Goal: Task Accomplishment & Management: Manage account settings

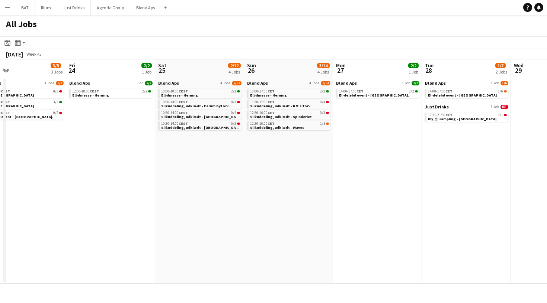
scroll to position [0, 202]
click at [46, 10] on button "Illum Close" at bounding box center [46, 7] width 22 height 15
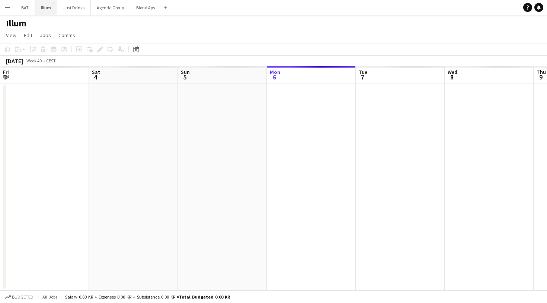
scroll to position [0, 178]
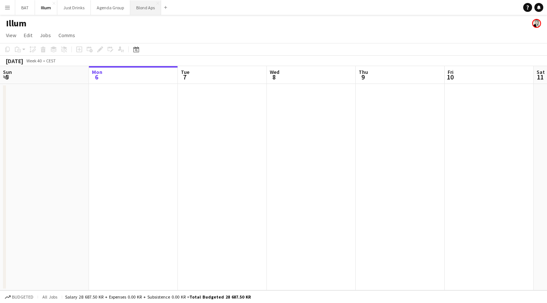
click at [136, 11] on button "Blond Aps Close" at bounding box center [145, 7] width 31 height 15
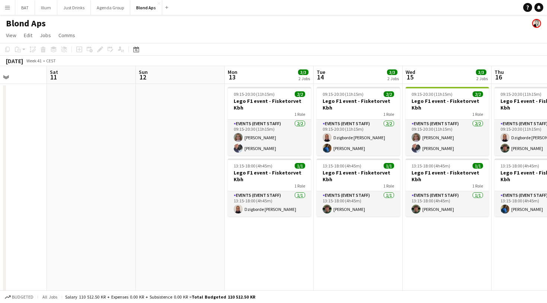
click at [6, 7] on app-icon "Menu" at bounding box center [7, 7] width 6 height 6
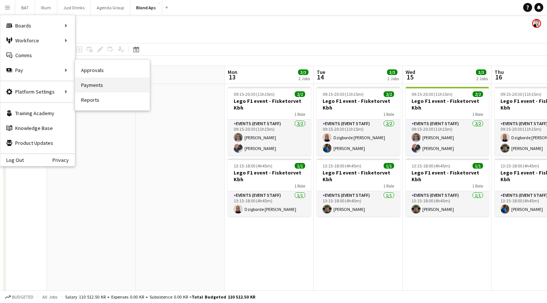
click at [84, 80] on link "Payments" at bounding box center [112, 85] width 74 height 15
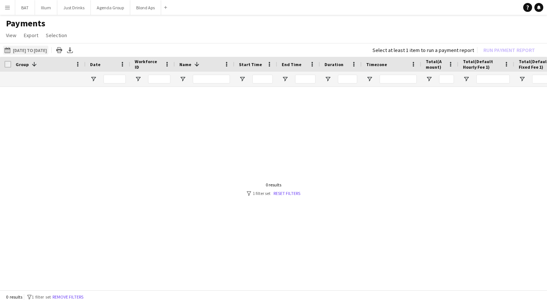
click at [48, 48] on button "[DATE] to [DATE] [DATE] to [DATE]" at bounding box center [25, 50] width 45 height 9
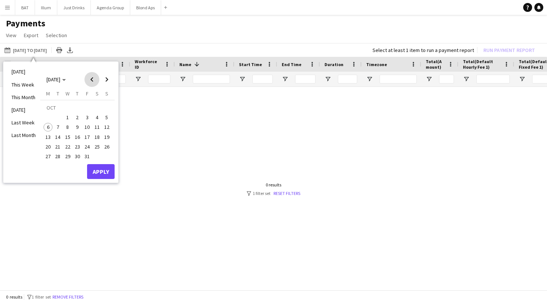
click at [88, 77] on span "Previous month" at bounding box center [91, 79] width 15 height 15
click at [51, 117] on span "1" at bounding box center [48, 117] width 9 height 9
click at [59, 152] on span "30" at bounding box center [58, 156] width 9 height 9
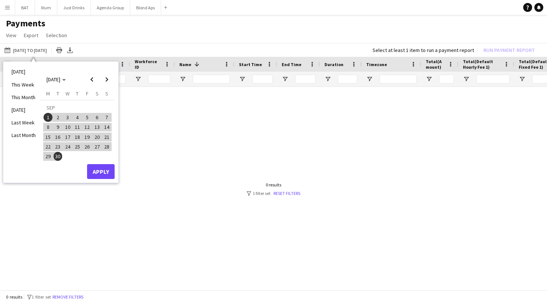
click at [95, 166] on button "Apply" at bounding box center [101, 171] width 28 height 15
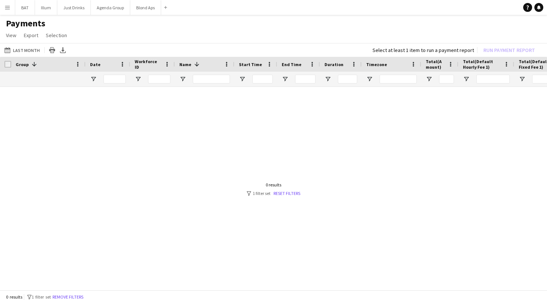
click at [22, 63] on span "Group" at bounding box center [22, 65] width 13 height 6
click at [15, 38] on span "View" at bounding box center [11, 35] width 10 height 7
click at [20, 56] on link "Customise view" at bounding box center [29, 52] width 52 height 16
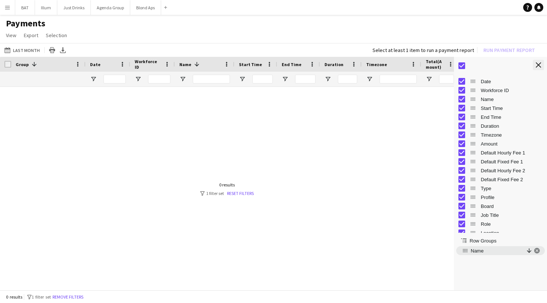
click at [537, 67] on app-icon "Close tool panel" at bounding box center [537, 64] width 5 height 5
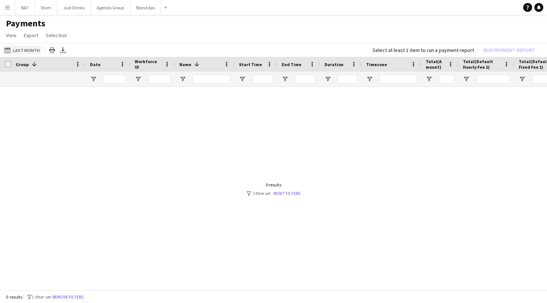
click at [23, 51] on button "[DATE] to [DATE] Last Month" at bounding box center [22, 50] width 38 height 9
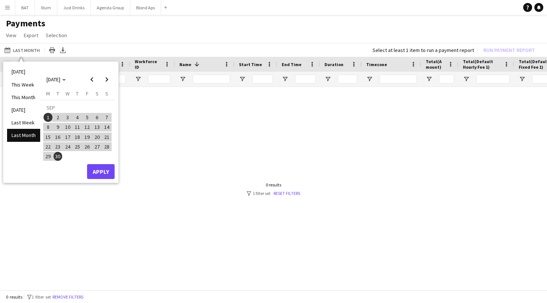
click at [180, 145] on div at bounding box center [273, 189] width 547 height 205
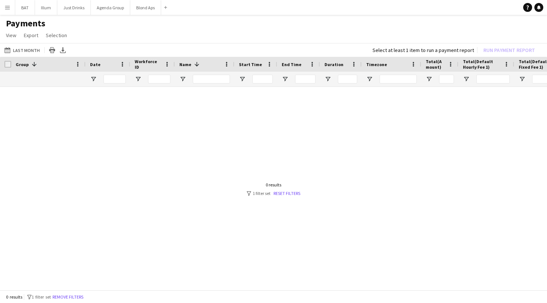
click at [9, 10] on app-icon "Menu" at bounding box center [7, 7] width 6 height 6
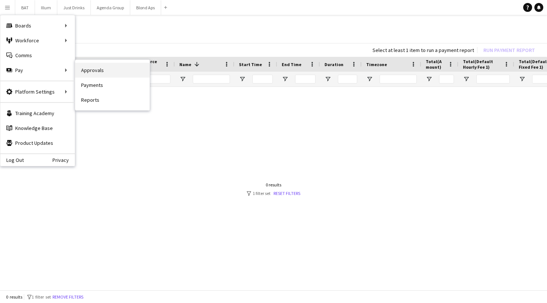
click at [96, 71] on link "Approvals" at bounding box center [112, 70] width 74 height 15
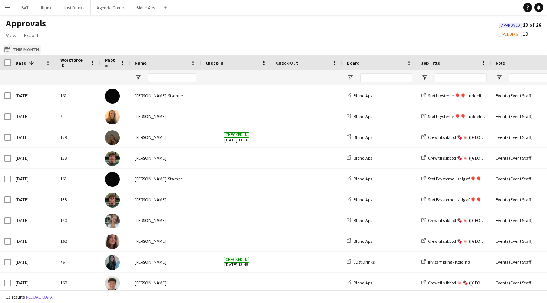
click at [19, 49] on button "This Month This Month" at bounding box center [22, 49] width 38 height 9
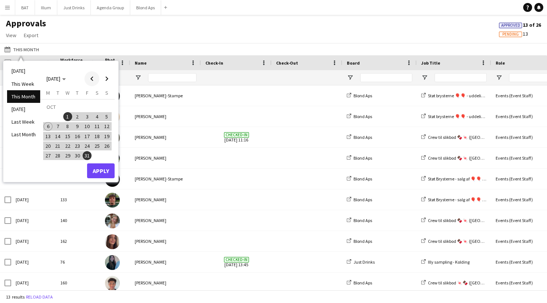
click at [94, 80] on span "Previous month" at bounding box center [91, 78] width 15 height 15
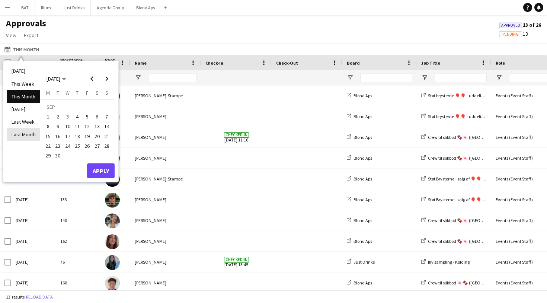
click at [28, 132] on li "Last Month" at bounding box center [23, 134] width 33 height 13
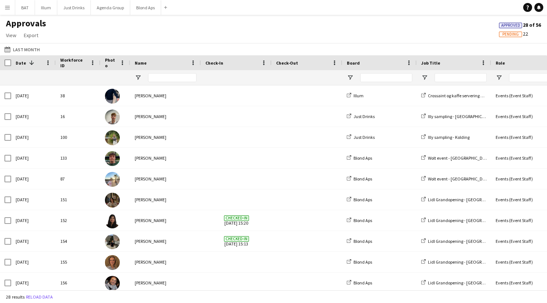
click at [148, 60] on div "Name" at bounding box center [161, 62] width 53 height 11
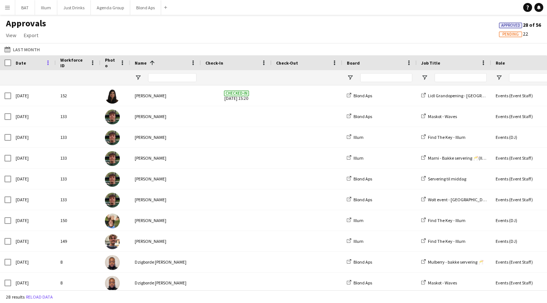
click at [48, 65] on span at bounding box center [48, 62] width 7 height 7
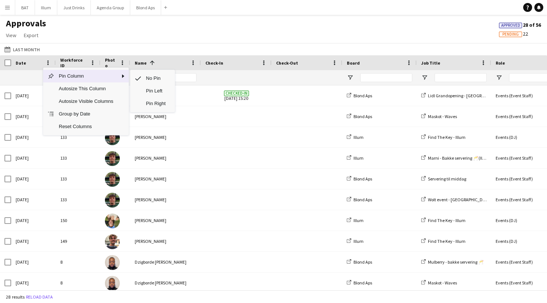
click at [101, 77] on span "Pin Column" at bounding box center [85, 76] width 63 height 13
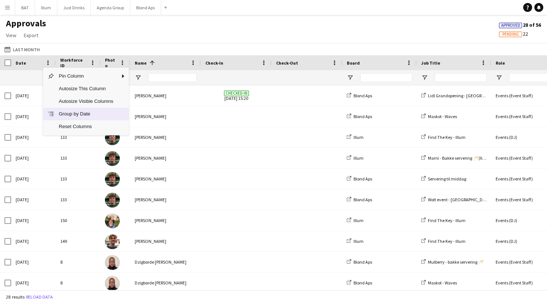
click at [97, 116] on span "Group by Date" at bounding box center [85, 114] width 63 height 13
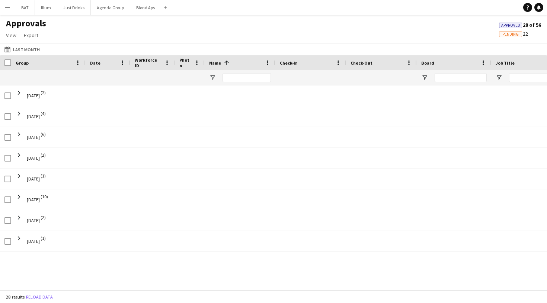
click at [50, 62] on div "Group" at bounding box center [44, 62] width 57 height 11
click at [32, 62] on span at bounding box center [34, 62] width 7 height 7
click at [77, 62] on span at bounding box center [77, 62] width 7 height 7
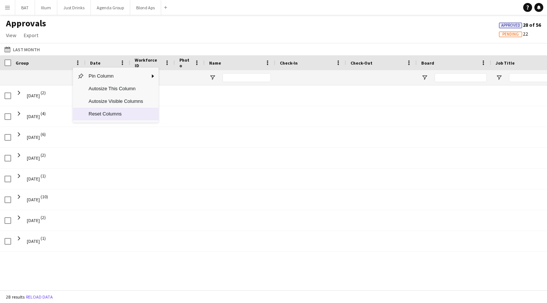
click at [141, 112] on span "Reset Columns" at bounding box center [115, 114] width 63 height 13
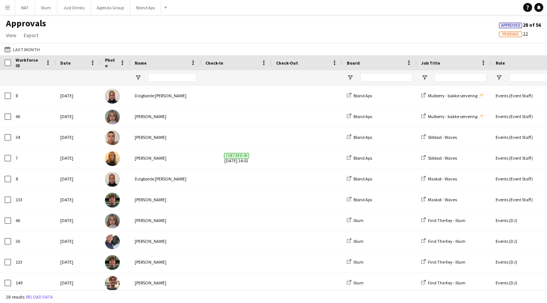
click at [150, 59] on div "Name" at bounding box center [161, 62] width 53 height 11
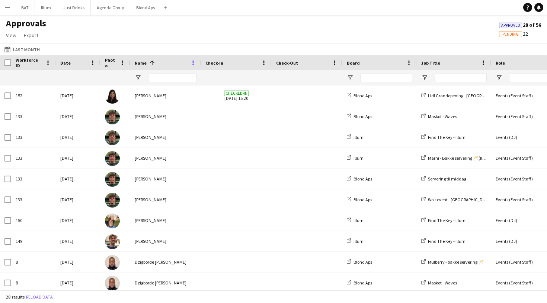
click at [190, 61] on span at bounding box center [193, 62] width 7 height 7
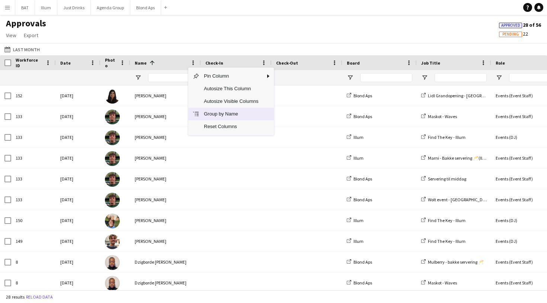
click at [236, 112] on span "Group by Name" at bounding box center [230, 114] width 63 height 13
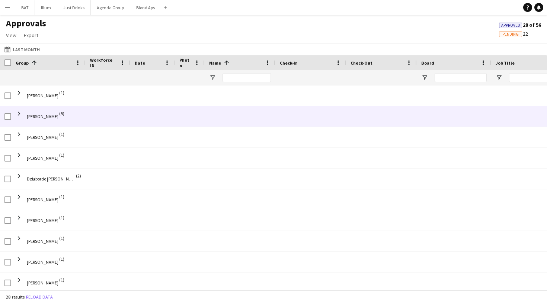
click at [236, 112] on div at bounding box center [240, 116] width 71 height 20
click at [20, 114] on span at bounding box center [19, 113] width 7 height 7
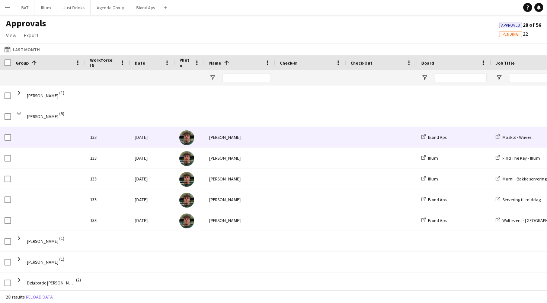
click at [245, 129] on div "[PERSON_NAME]" at bounding box center [240, 137] width 71 height 20
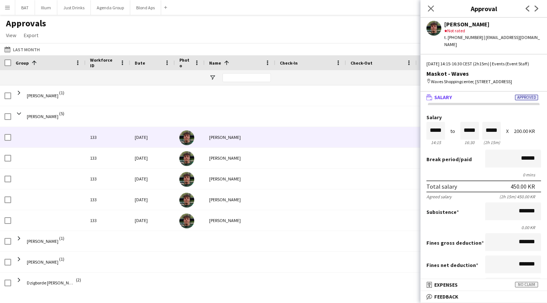
click at [83, 16] on main "Approvals View Customise view Customise filters Reset Filters Reset View Reset …" at bounding box center [273, 154] width 547 height 279
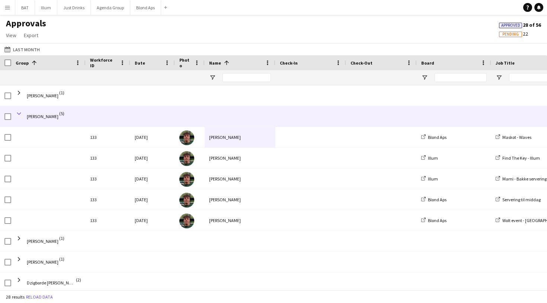
click at [20, 115] on span at bounding box center [19, 113] width 7 height 7
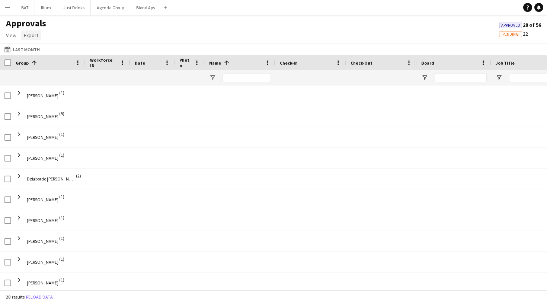
click at [32, 36] on span "Export" at bounding box center [31, 35] width 15 height 7
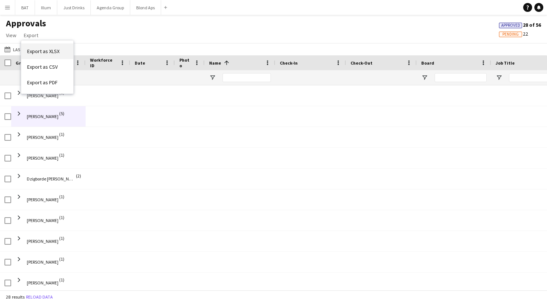
click at [48, 54] on span "Export as XLSX" at bounding box center [43, 51] width 32 height 7
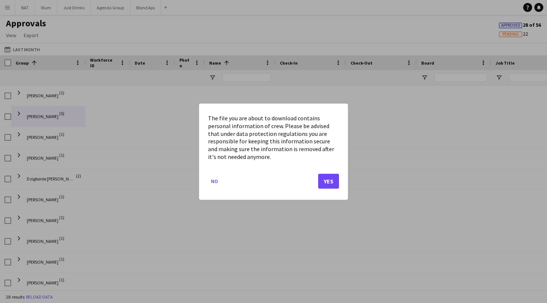
click at [326, 180] on button "Yes" at bounding box center [328, 181] width 21 height 15
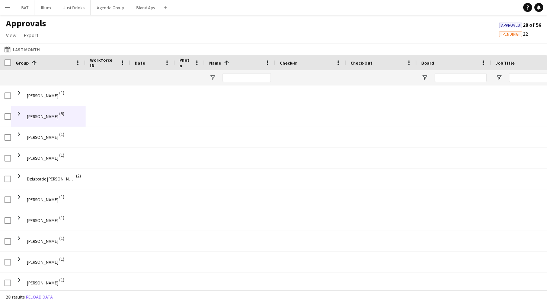
click at [202, 25] on div "Approvals View Customise view Customise filters Reset Filters Reset View Reset …" at bounding box center [273, 30] width 547 height 25
click at [407, 63] on span at bounding box center [408, 62] width 7 height 7
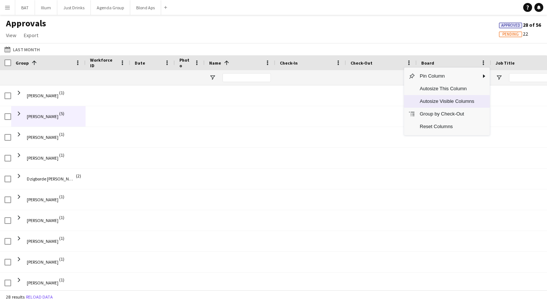
click at [465, 98] on span "Autosize Visible Columns" at bounding box center [446, 101] width 63 height 13
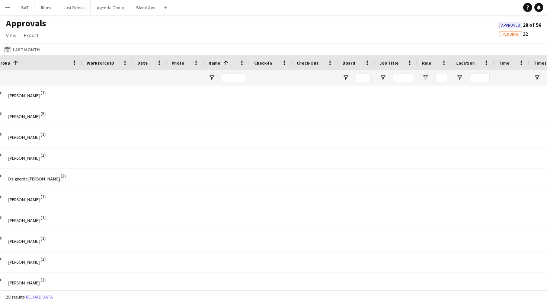
scroll to position [0, 71]
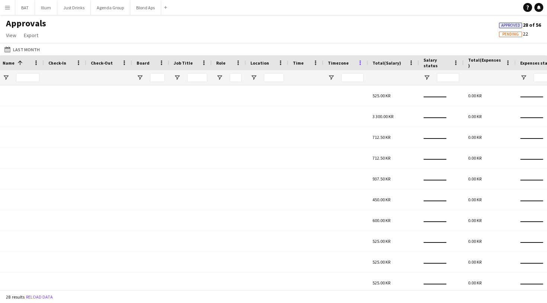
click at [358, 64] on span at bounding box center [360, 62] width 7 height 7
click at [12, 35] on span "View" at bounding box center [11, 35] width 10 height 7
click at [38, 57] on link "Customise view" at bounding box center [29, 52] width 52 height 16
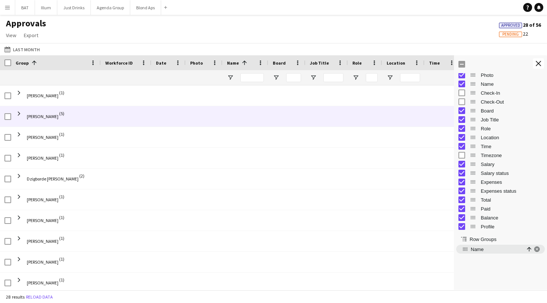
click at [15, 113] on div "[PERSON_NAME] (5)" at bounding box center [56, 116] width 90 height 20
click at [19, 114] on span at bounding box center [19, 113] width 7 height 7
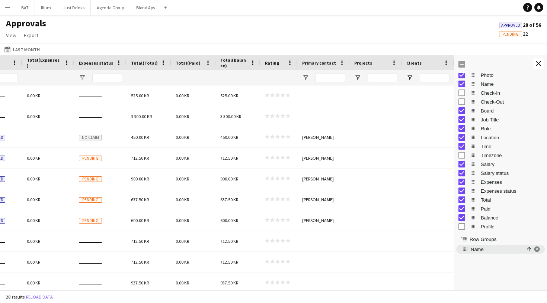
click at [469, 239] on div "Row Groups" at bounding box center [500, 237] width 93 height 11
click at [477, 239] on span "Row Groups" at bounding box center [482, 240] width 27 height 6
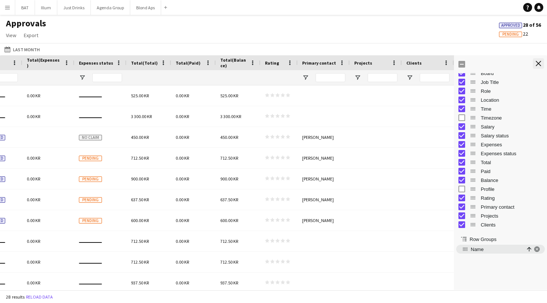
click at [540, 59] on button "Close tool panel" at bounding box center [537, 63] width 11 height 10
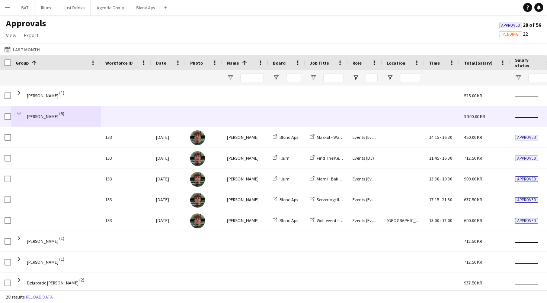
click at [19, 112] on span at bounding box center [19, 113] width 7 height 7
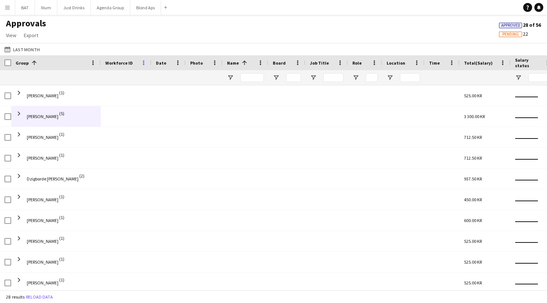
click at [143, 63] on span at bounding box center [143, 62] width 7 height 7
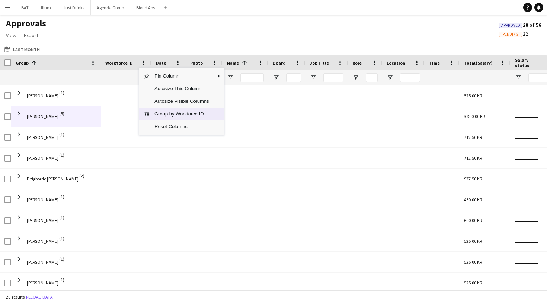
click at [206, 111] on span "Group by Workforce ID" at bounding box center [181, 114] width 63 height 13
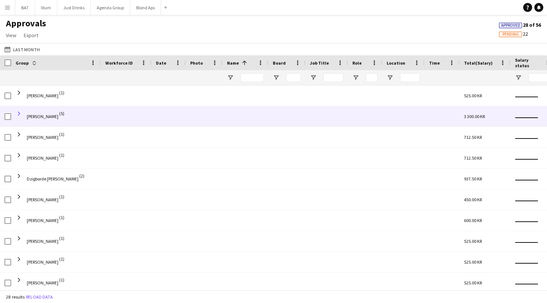
click at [18, 115] on span at bounding box center [19, 113] width 7 height 7
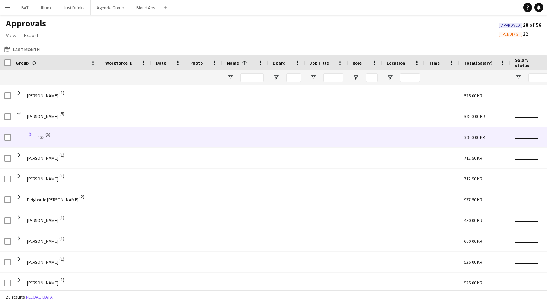
click at [30, 134] on span at bounding box center [30, 134] width 7 height 7
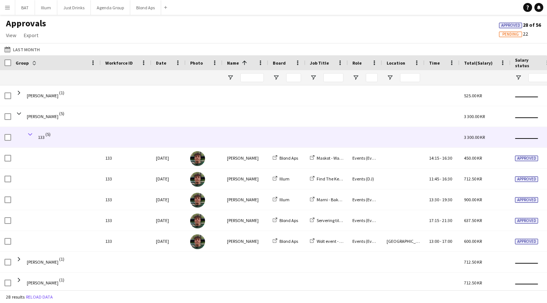
click at [30, 134] on span at bounding box center [30, 134] width 7 height 7
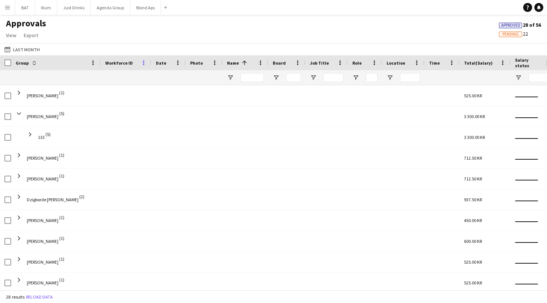
click at [144, 63] on span at bounding box center [143, 62] width 7 height 7
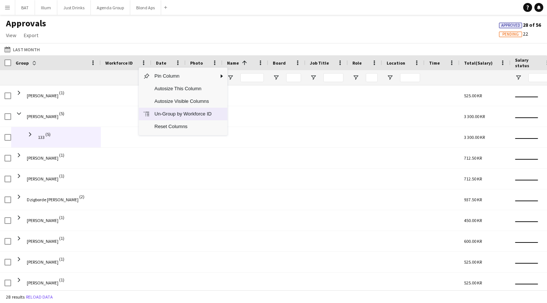
click at [198, 116] on span "Un-Group by Workforce ID" at bounding box center [183, 114] width 66 height 13
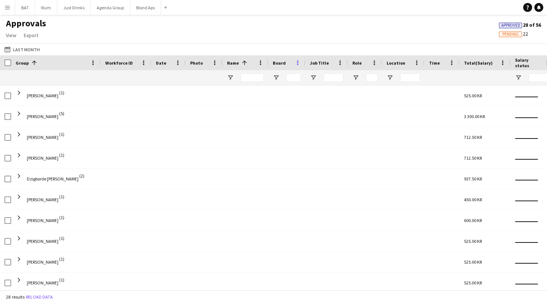
click at [299, 62] on span at bounding box center [297, 62] width 7 height 7
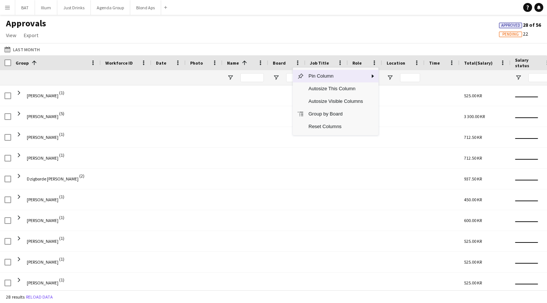
click at [389, 30] on div "Approvals View Customise view Customise filters Reset Filters Reset View Reset …" at bounding box center [273, 30] width 547 height 25
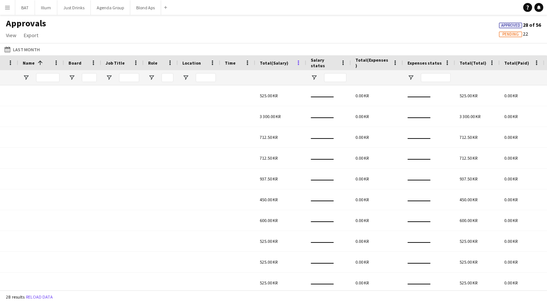
click at [298, 63] on span at bounding box center [298, 62] width 7 height 7
click at [338, 60] on div "Salary status" at bounding box center [328, 62] width 36 height 15
click at [341, 61] on span at bounding box center [342, 62] width 7 height 7
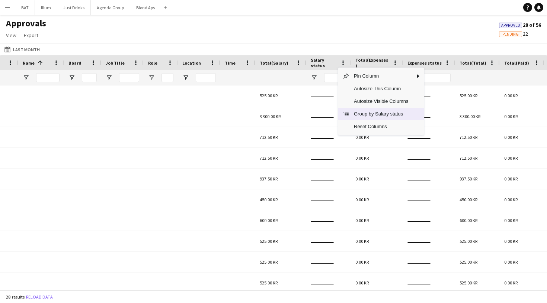
click at [368, 116] on span "Group by Salary status" at bounding box center [380, 114] width 63 height 13
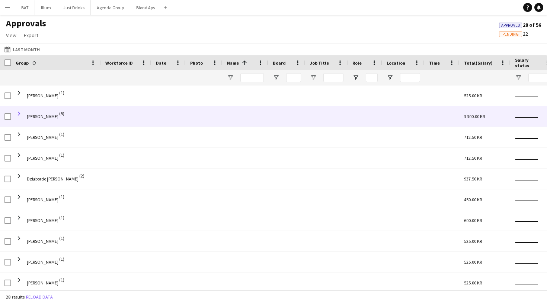
click at [19, 114] on span at bounding box center [19, 113] width 7 height 7
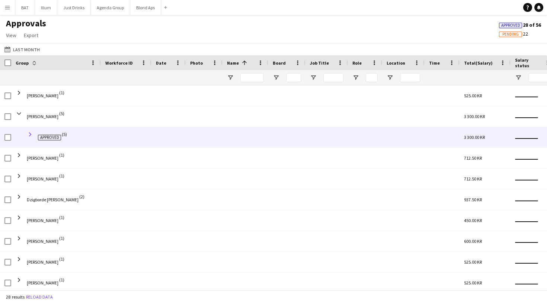
click at [29, 136] on span at bounding box center [30, 134] width 7 height 7
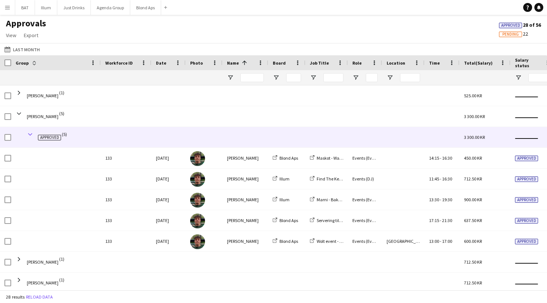
click at [29, 136] on span at bounding box center [30, 134] width 7 height 7
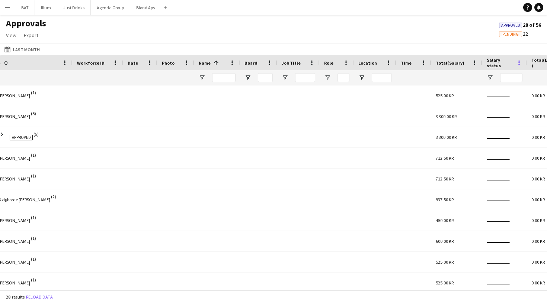
click at [516, 62] on span at bounding box center [518, 62] width 7 height 7
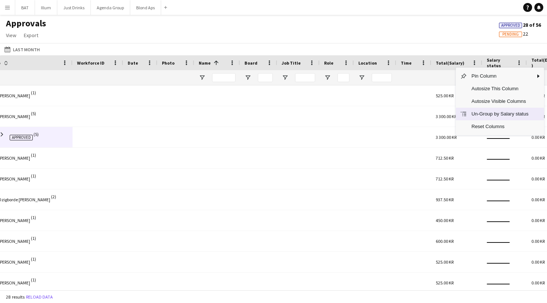
click at [504, 112] on span "Un-Group by Salary status" at bounding box center [500, 114] width 66 height 13
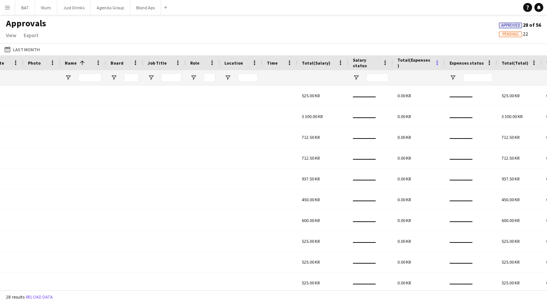
click at [435, 64] on span at bounding box center [437, 62] width 7 height 7
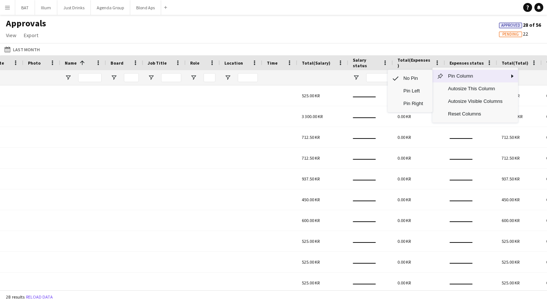
click at [485, 77] on span "Pin Column" at bounding box center [474, 76] width 63 height 13
click at [421, 102] on span "Pin Right" at bounding box center [413, 103] width 29 height 13
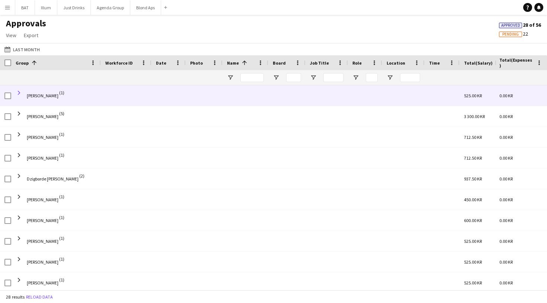
click at [16, 95] on span at bounding box center [19, 93] width 7 height 7
click at [19, 91] on span at bounding box center [19, 93] width 7 height 7
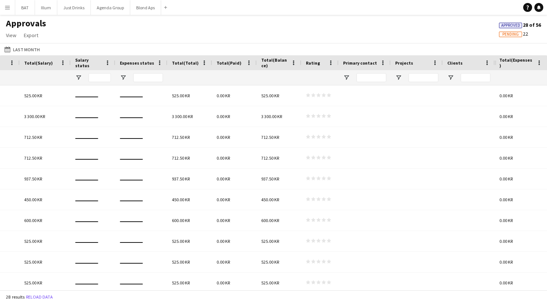
click at [533, 62] on div "total(Expenses)" at bounding box center [516, 62] width 34 height 11
click at [530, 62] on span at bounding box center [530, 62] width 7 height 7
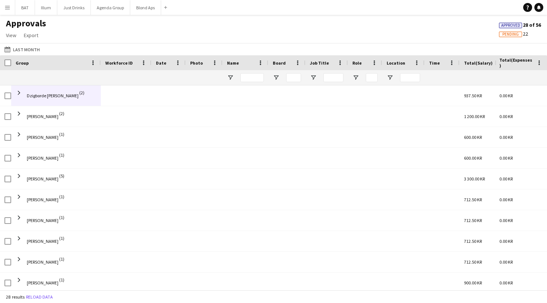
click at [80, 62] on div "Group" at bounding box center [52, 62] width 72 height 11
click at [29, 36] on span "Export" at bounding box center [31, 35] width 15 height 7
click at [52, 47] on link "Export as XLSX" at bounding box center [47, 52] width 52 height 16
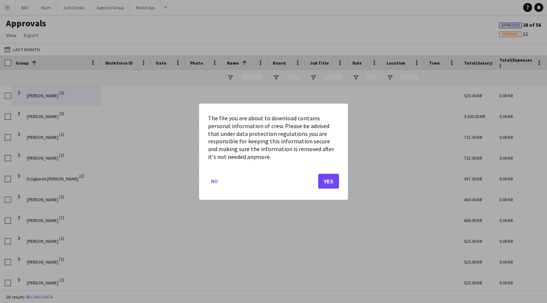
click at [332, 181] on button "Yes" at bounding box center [328, 181] width 21 height 15
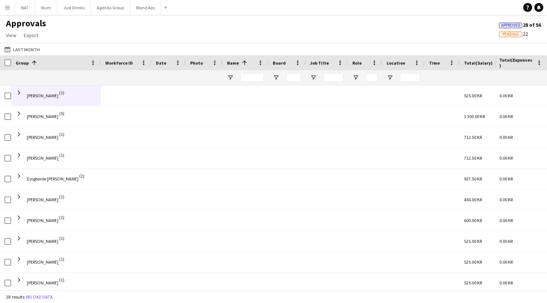
click at [181, 26] on div "Approvals View Customise view Customise filters Reset Filters Reset View Reset …" at bounding box center [273, 30] width 547 height 25
click at [15, 34] on span "View" at bounding box center [11, 35] width 10 height 7
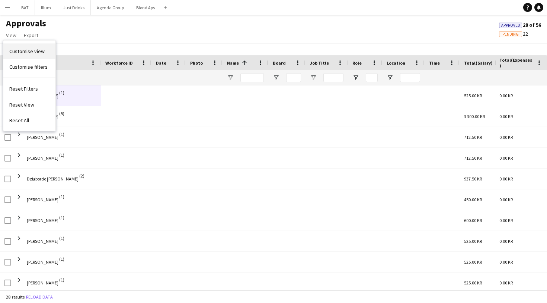
click at [29, 54] on span "Customise view" at bounding box center [26, 51] width 35 height 7
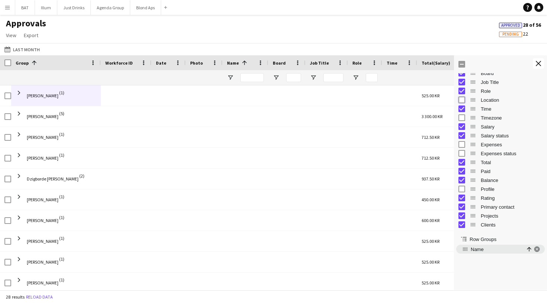
scroll to position [0, 0]
click at [463, 211] on div "Primary contact" at bounding box center [500, 207] width 84 height 9
click at [537, 60] on button "Close tool panel" at bounding box center [537, 63] width 11 height 10
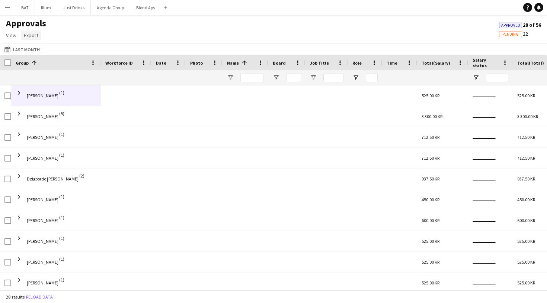
click at [26, 36] on span "Export" at bounding box center [31, 35] width 15 height 7
click at [63, 49] on link "Export as XLSX" at bounding box center [47, 52] width 52 height 16
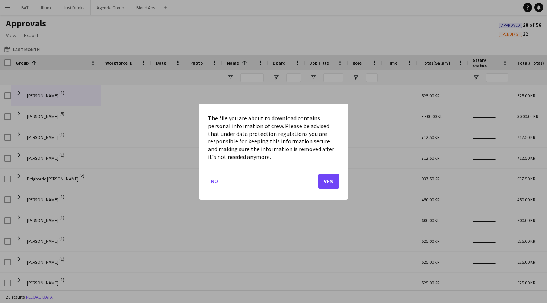
click at [327, 181] on button "Yes" at bounding box center [328, 181] width 21 height 15
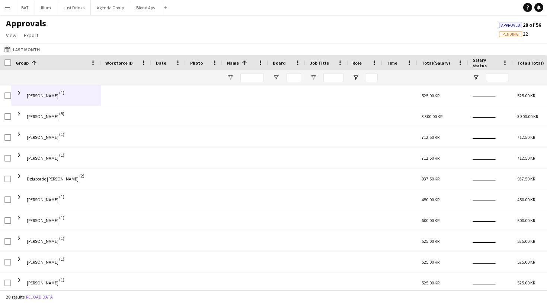
click at [327, 181] on div at bounding box center [326, 179] width 42 height 20
click at [12, 37] on span "View" at bounding box center [11, 35] width 10 height 7
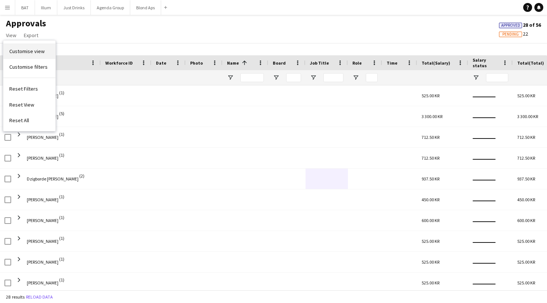
click at [32, 48] on link "Customise view" at bounding box center [29, 52] width 52 height 16
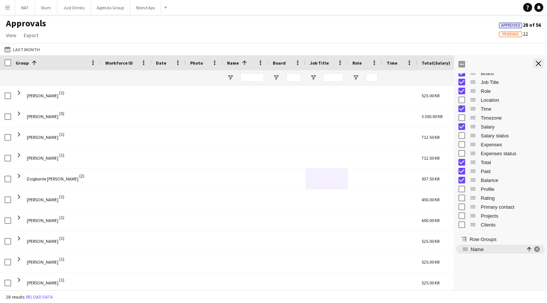
click at [539, 60] on button "Close tool panel" at bounding box center [537, 63] width 11 height 10
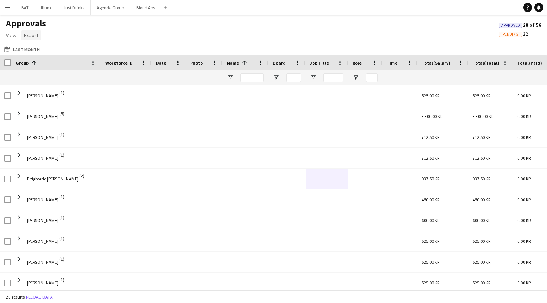
click at [35, 34] on span "Export" at bounding box center [31, 35] width 15 height 7
click at [53, 49] on span "Export as XLSX" at bounding box center [43, 51] width 32 height 7
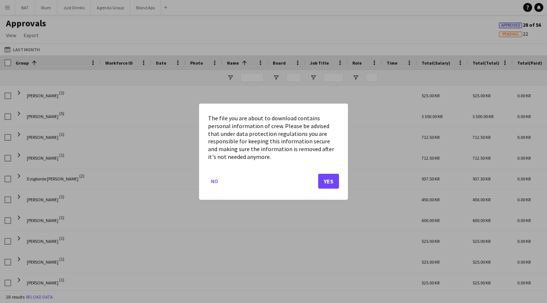
click at [325, 177] on button "Yes" at bounding box center [328, 181] width 21 height 15
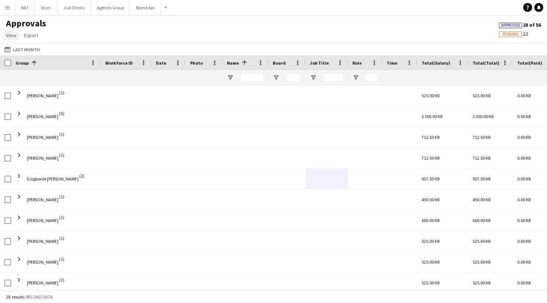
click at [11, 33] on span "View" at bounding box center [11, 35] width 10 height 7
click at [42, 49] on span "Customise view" at bounding box center [26, 51] width 35 height 7
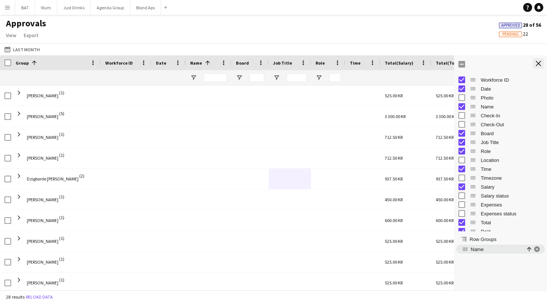
click at [536, 62] on app-icon "Close tool panel" at bounding box center [537, 63] width 5 height 5
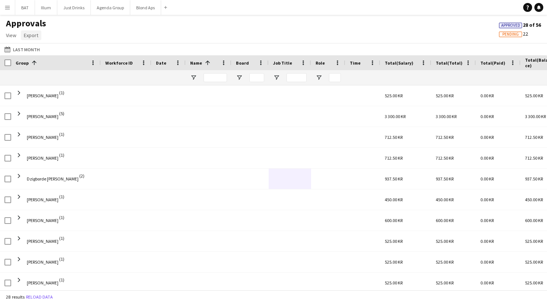
click at [31, 38] on span "Export" at bounding box center [31, 35] width 15 height 7
click at [52, 50] on span "Export as XLSX" at bounding box center [43, 51] width 32 height 7
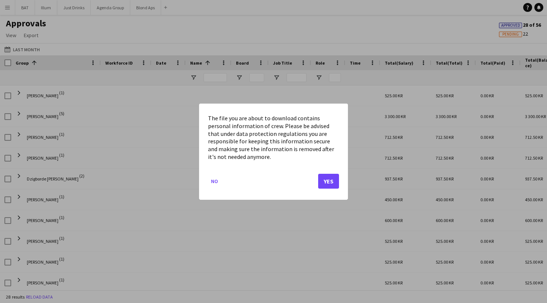
click at [325, 180] on button "Yes" at bounding box center [328, 181] width 21 height 15
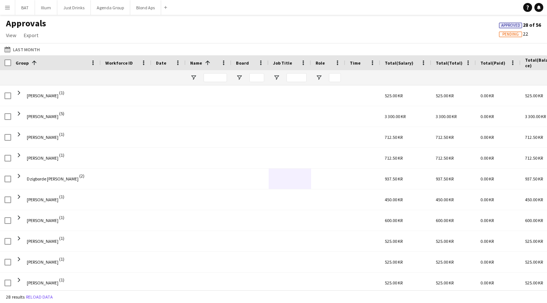
click at [294, 34] on div "Approvals View Customise view Customise filters Reset Filters Reset View Reset …" at bounding box center [273, 30] width 547 height 25
click at [1, 4] on button "Menu" at bounding box center [7, 7] width 15 height 15
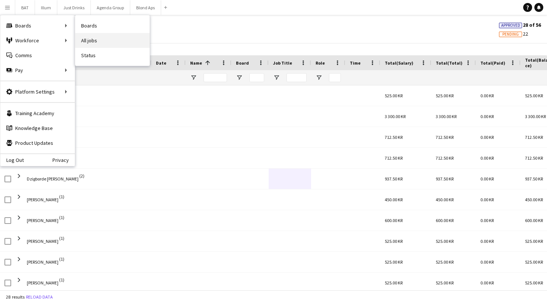
click at [89, 42] on link "All jobs" at bounding box center [112, 40] width 74 height 15
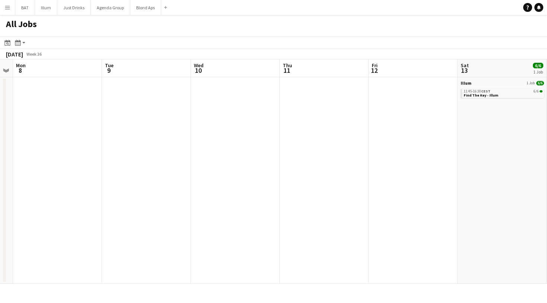
scroll to position [0, 156]
click at [42, 13] on button "Illum Close" at bounding box center [46, 7] width 22 height 15
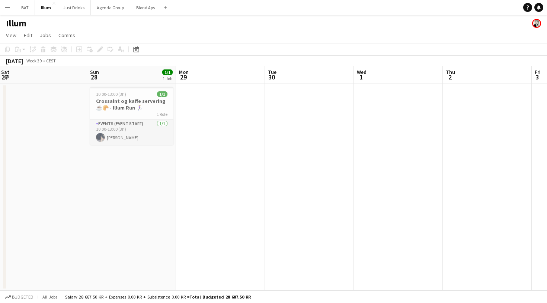
scroll to position [0, 150]
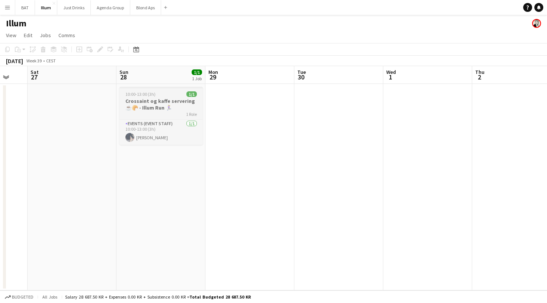
click at [161, 111] on div "1 Role" at bounding box center [160, 114] width 83 height 6
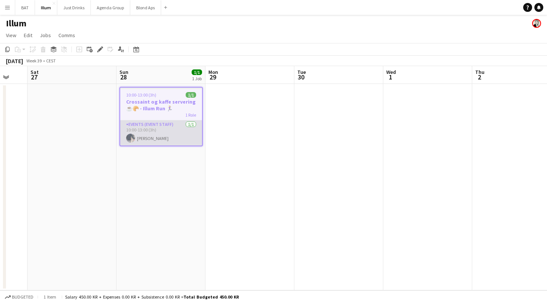
click at [168, 134] on app-card-role "Events (Event Staff) [DATE] 10:00-13:00 (3h) [PERSON_NAME]" at bounding box center [161, 132] width 82 height 25
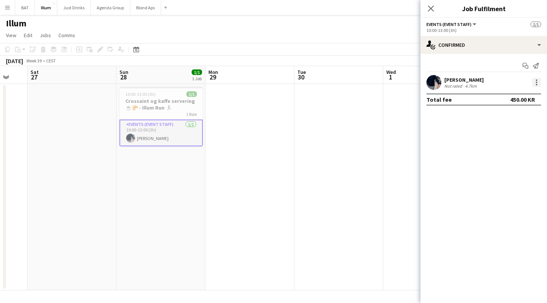
click at [534, 81] on div at bounding box center [536, 82] width 9 height 9
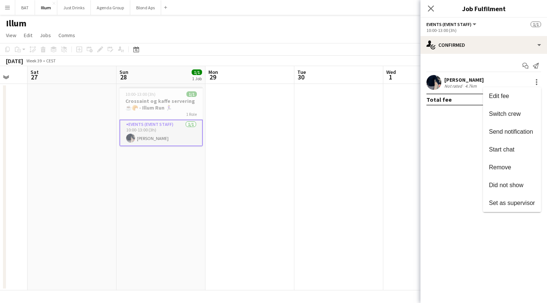
click at [336, 34] on div at bounding box center [273, 151] width 547 height 303
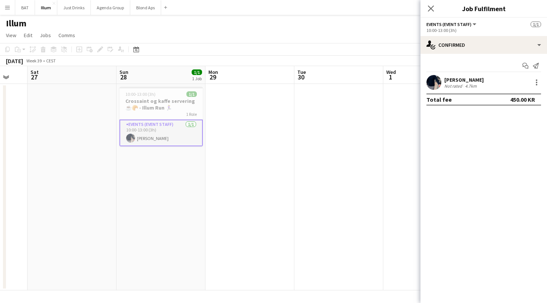
click at [531, 84] on div at bounding box center [535, 82] width 10 height 9
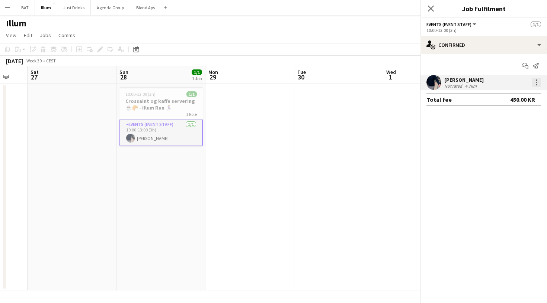
click at [534, 83] on div at bounding box center [536, 82] width 9 height 9
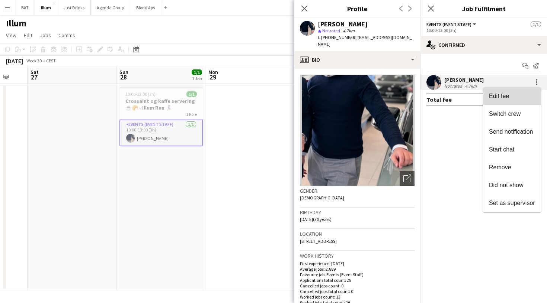
click at [524, 102] on button "Edit fee" at bounding box center [512, 96] width 58 height 18
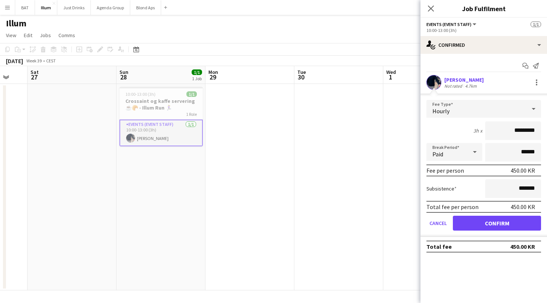
click at [492, 227] on button "Confirm" at bounding box center [497, 223] width 88 height 15
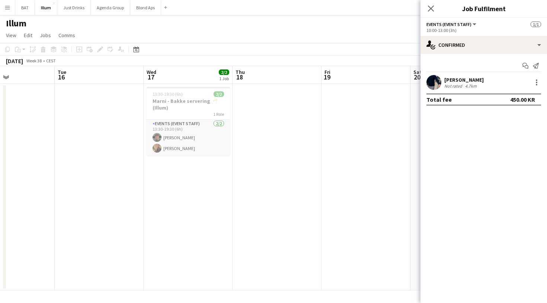
scroll to position [0, 316]
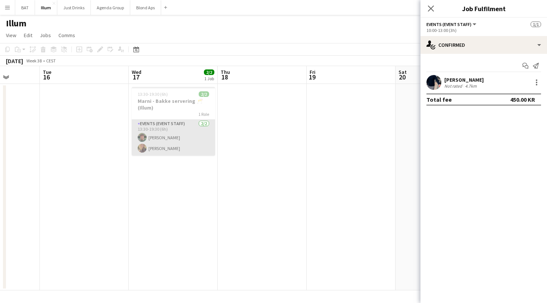
click at [174, 137] on app-card-role "Events (Event Staff) [DATE] 13:30-19:30 (6h) [PERSON_NAME] [PERSON_NAME]" at bounding box center [173, 138] width 83 height 36
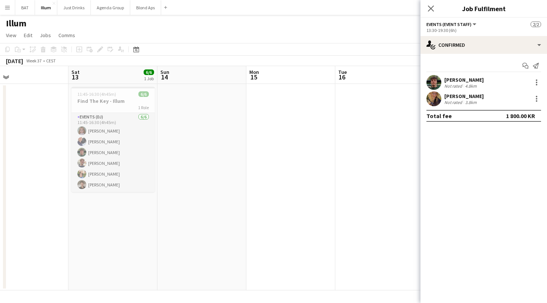
scroll to position [0, 198]
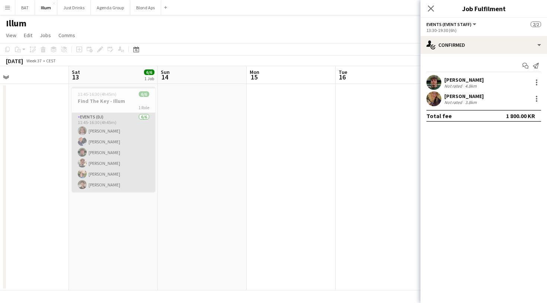
click at [129, 163] on app-card-role "Events (DJ) [DATE] 11:45-16:30 (4h45m) [PERSON_NAME] [PERSON_NAME] [PERSON_NAME…" at bounding box center [113, 152] width 83 height 79
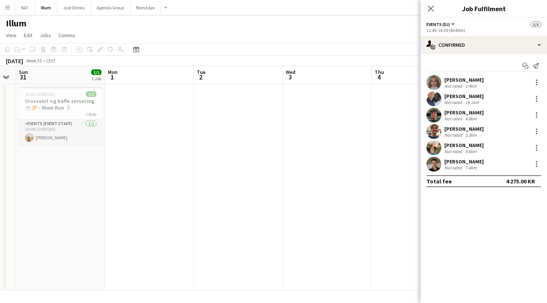
scroll to position [0, 252]
click at [145, 6] on button "Blond Aps Close" at bounding box center [145, 7] width 31 height 15
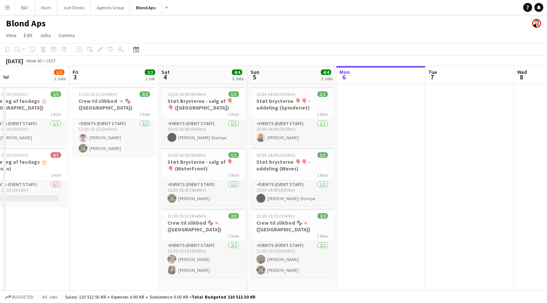
scroll to position [0, 197]
click at [309, 133] on app-card-role "Events (Event Staff) [DATE] 10:30-14:00 (3h30m) [PERSON_NAME]" at bounding box center [291, 132] width 83 height 25
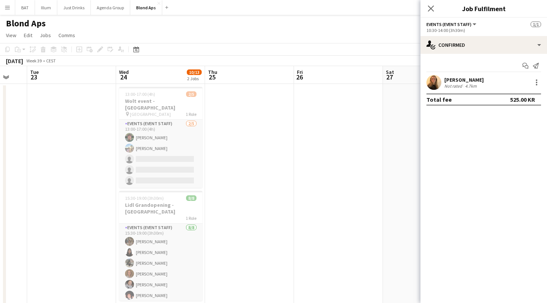
scroll to position [0, 219]
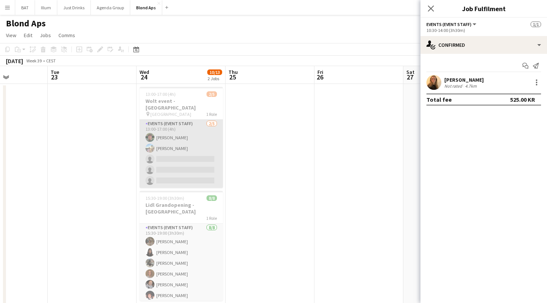
click at [201, 147] on app-card-role "Events (Event Staff) [DATE] 13:00-17:00 (4h) [PERSON_NAME] [PERSON_NAME] single…" at bounding box center [180, 154] width 83 height 68
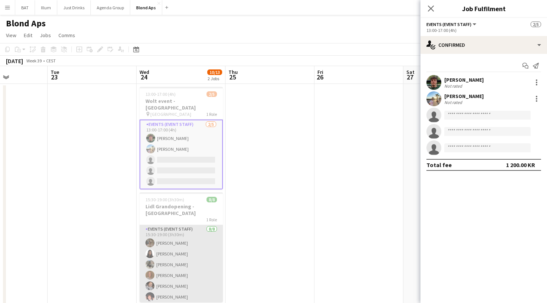
click at [199, 240] on app-card-role "Events (Event Staff) [DATE] 15:30-19:00 (3h30m) [PERSON_NAME] Amna [PERSON_NAME…" at bounding box center [180, 275] width 83 height 101
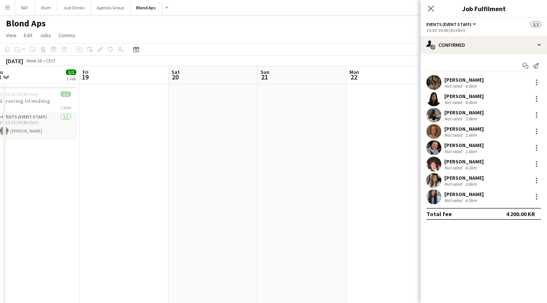
scroll to position [0, 227]
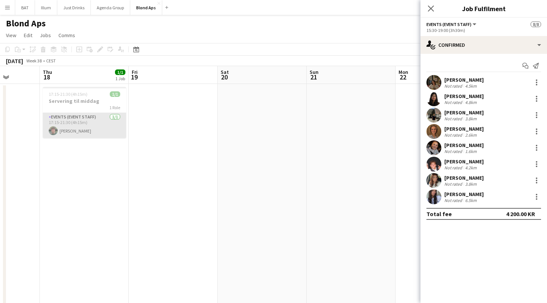
click at [110, 125] on app-card-role "Events (Event Staff) [DATE] 17:15-21:30 (4h15m) [PERSON_NAME]" at bounding box center [84, 125] width 83 height 25
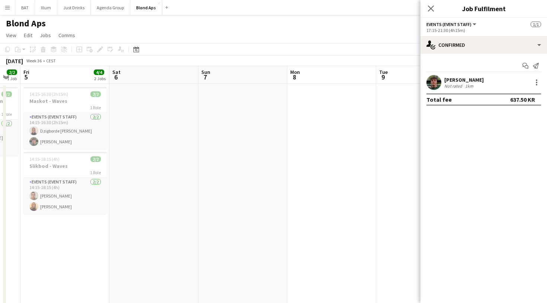
scroll to position [0, 235]
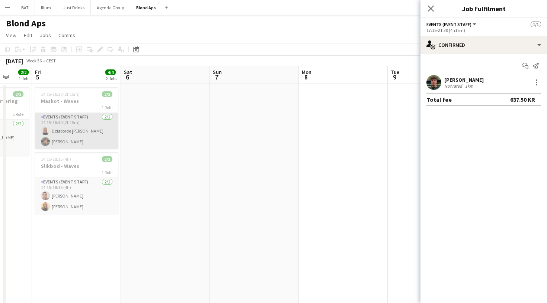
click at [86, 132] on app-card-role "Events (Event Staff) [DATE] 14:15-16:30 (2h15m) Dzigborde [PERSON_NAME] [PERSON…" at bounding box center [76, 131] width 83 height 36
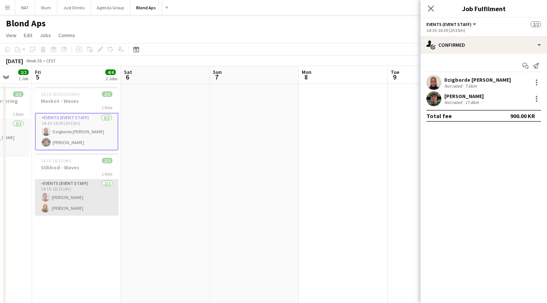
click at [92, 189] on app-card-role "Events (Event Staff) [DATE] 14:15-18:15 (4h) [PERSON_NAME] [PERSON_NAME]" at bounding box center [76, 198] width 83 height 36
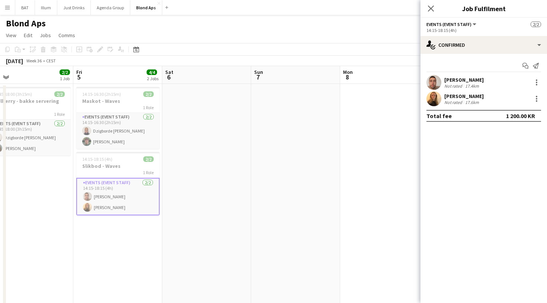
scroll to position [0, 234]
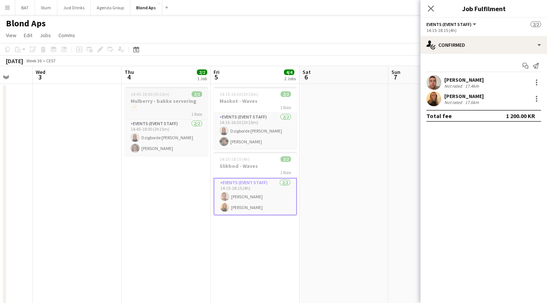
click at [187, 112] on app-job-card "14:45-18:00 (3h15m) 2/2 Mulberry - bakke servering 🥂 1 Role Events (Event Staff…" at bounding box center [166, 121] width 83 height 69
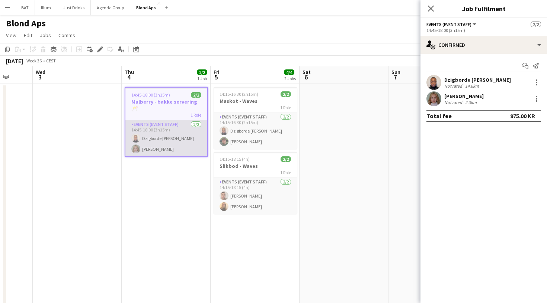
click at [187, 123] on app-card-role "Events (Event Staff) [DATE] 14:45-18:00 (3h15m) Dzigborde [PERSON_NAME] [PERSON…" at bounding box center [166, 138] width 82 height 36
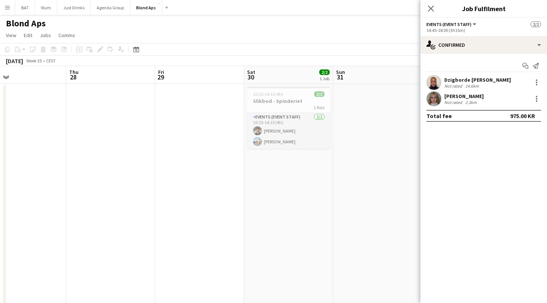
scroll to position [0, 199]
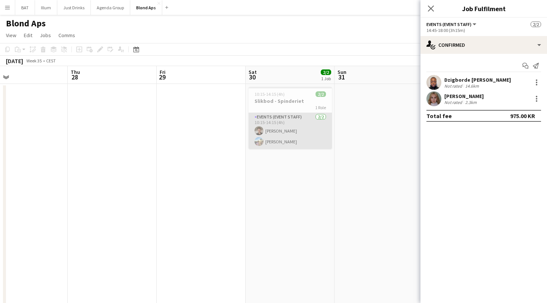
click at [302, 116] on app-card-role "Events (Event Staff) [DATE] 10:15-14:15 (4h) [PERSON_NAME] [PERSON_NAME][DEMOGR…" at bounding box center [289, 131] width 83 height 36
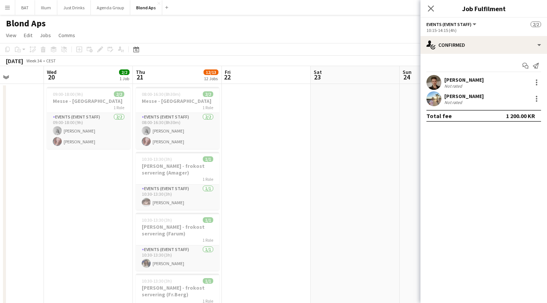
scroll to position [0, 171]
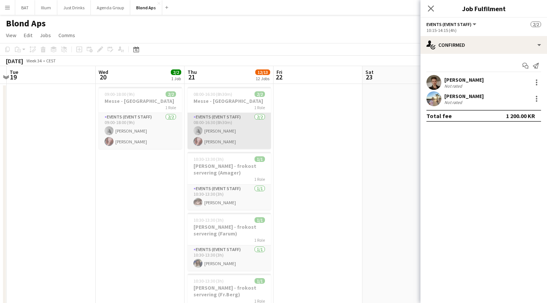
click at [245, 132] on app-card-role "Events (Event Staff) [DATE] 08:00-16:30 (8h30m) [PERSON_NAME] [PERSON_NAME]" at bounding box center [228, 131] width 83 height 36
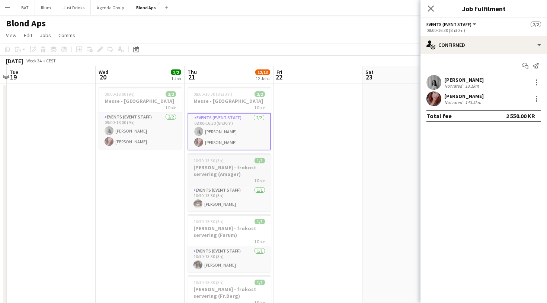
click at [248, 186] on app-job-card "10:30-13:30 (3h) 1/1 [PERSON_NAME] - frokost servering (Amager) 1 Role Events (…" at bounding box center [228, 183] width 83 height 58
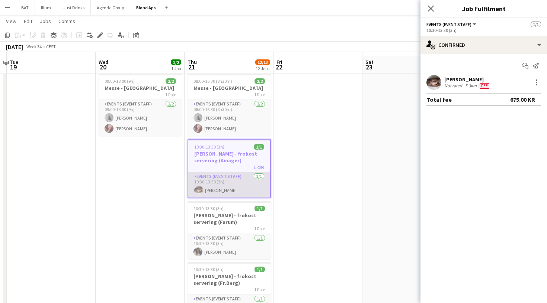
scroll to position [19, 0]
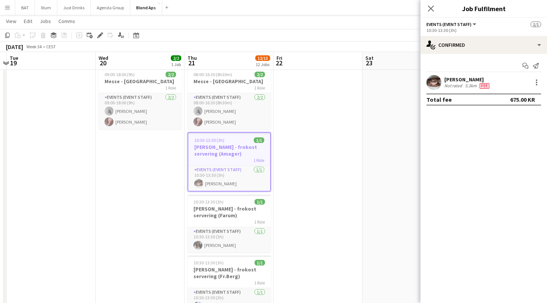
click at [484, 87] on span "Fee" at bounding box center [484, 86] width 10 height 6
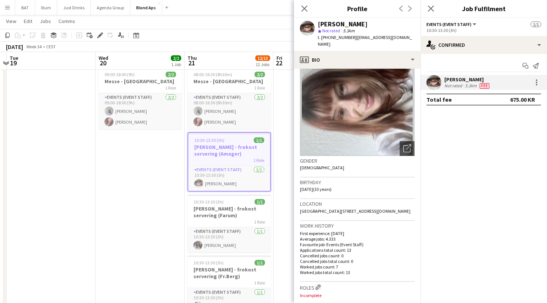
scroll to position [31, 0]
click at [305, 7] on icon at bounding box center [303, 8] width 7 height 7
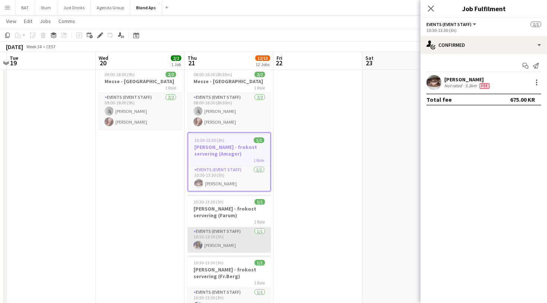
click at [220, 242] on app-card-role "Events (Event Staff) [DATE] 10:30-13:30 (3h) [PERSON_NAME]" at bounding box center [228, 240] width 83 height 25
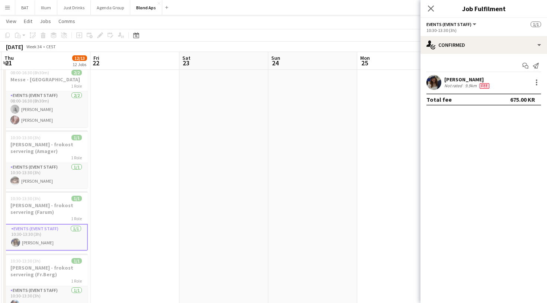
scroll to position [0, 367]
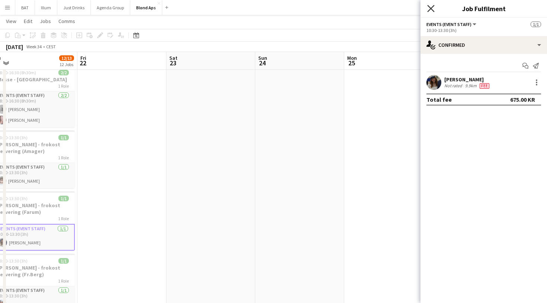
click at [432, 8] on icon "Close pop-in" at bounding box center [430, 8] width 7 height 7
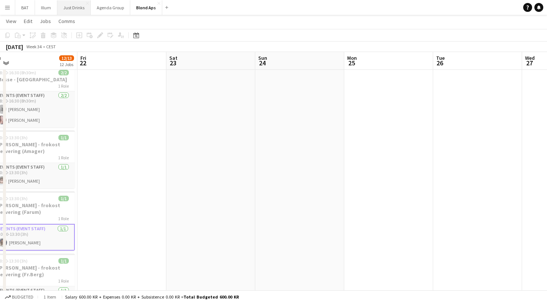
click at [81, 7] on button "Just Drinks Close" at bounding box center [73, 7] width 33 height 15
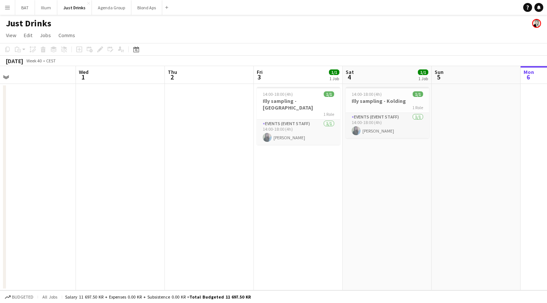
scroll to position [0, 185]
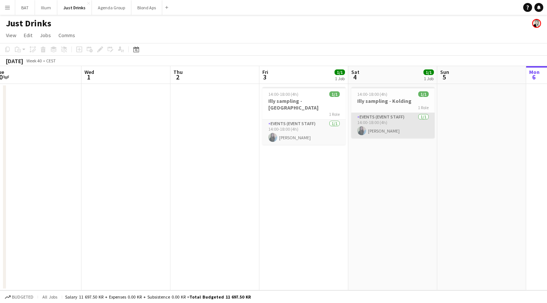
click at [416, 127] on app-card-role "Events (Event Staff) [DATE] 14:00-18:00 (4h) [PERSON_NAME]" at bounding box center [392, 125] width 83 height 25
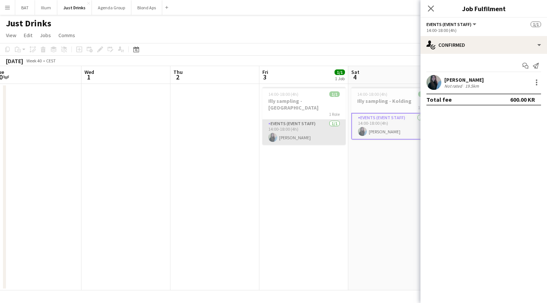
click at [334, 127] on app-card-role "Events (Event Staff) [DATE] 14:00-18:00 (4h) [PERSON_NAME]" at bounding box center [303, 132] width 83 height 25
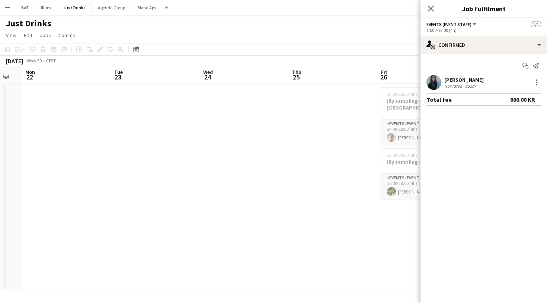
scroll to position [0, 232]
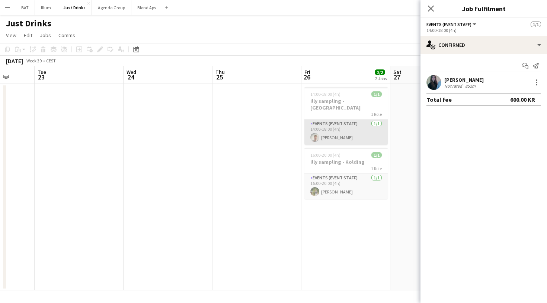
click at [337, 129] on app-card-role "Events (Event Staff) [DATE] 14:00-18:00 (4h) [PERSON_NAME]" at bounding box center [345, 132] width 83 height 25
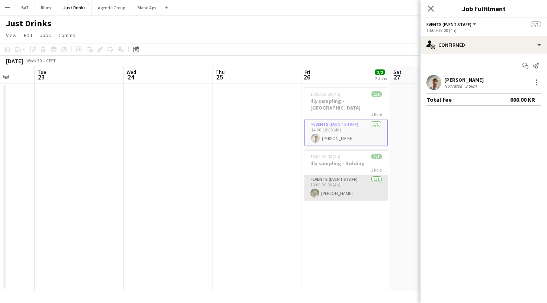
scroll to position [0, 232]
click at [339, 180] on app-card-role "Events (Event Staff) [DATE] 16:00-20:00 (4h) [PERSON_NAME]" at bounding box center [346, 188] width 83 height 25
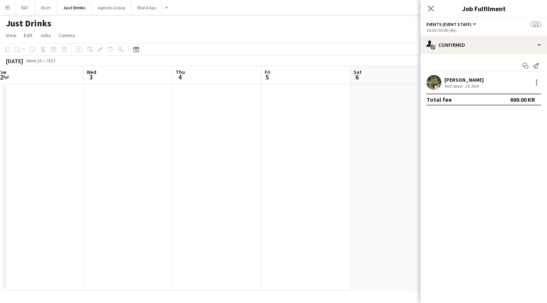
scroll to position [0, 152]
